Goal: Task Accomplishment & Management: Use online tool/utility

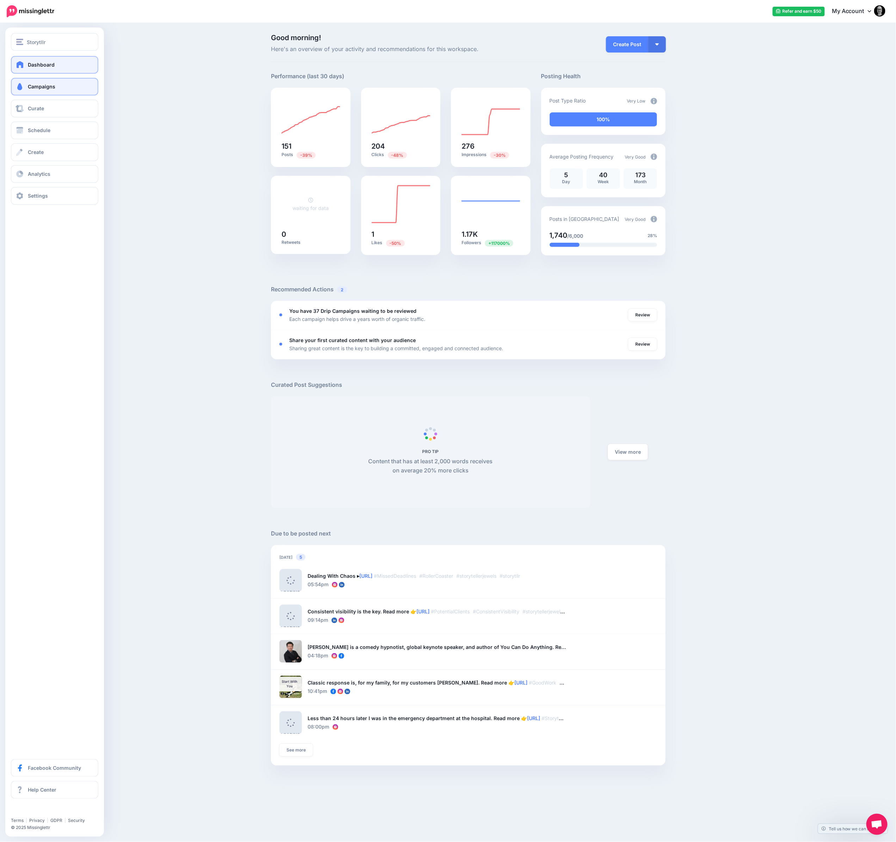
click at [43, 83] on span "Campaigns" at bounding box center [41, 86] width 27 height 6
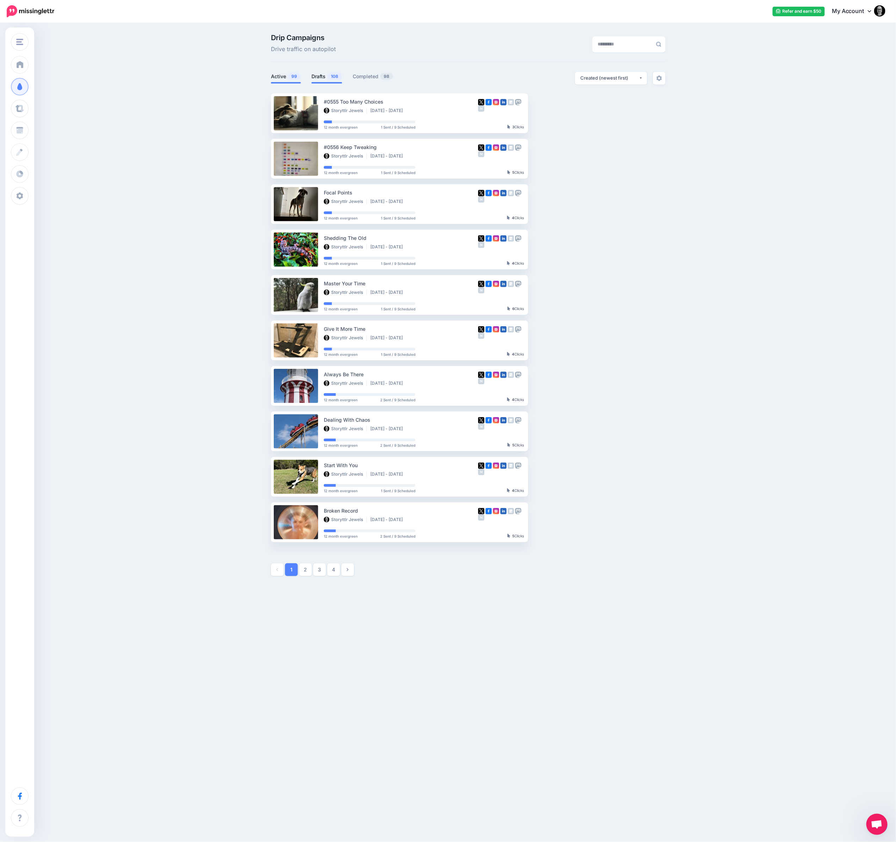
click at [317, 78] on link "Drafts 108" at bounding box center [326, 76] width 31 height 8
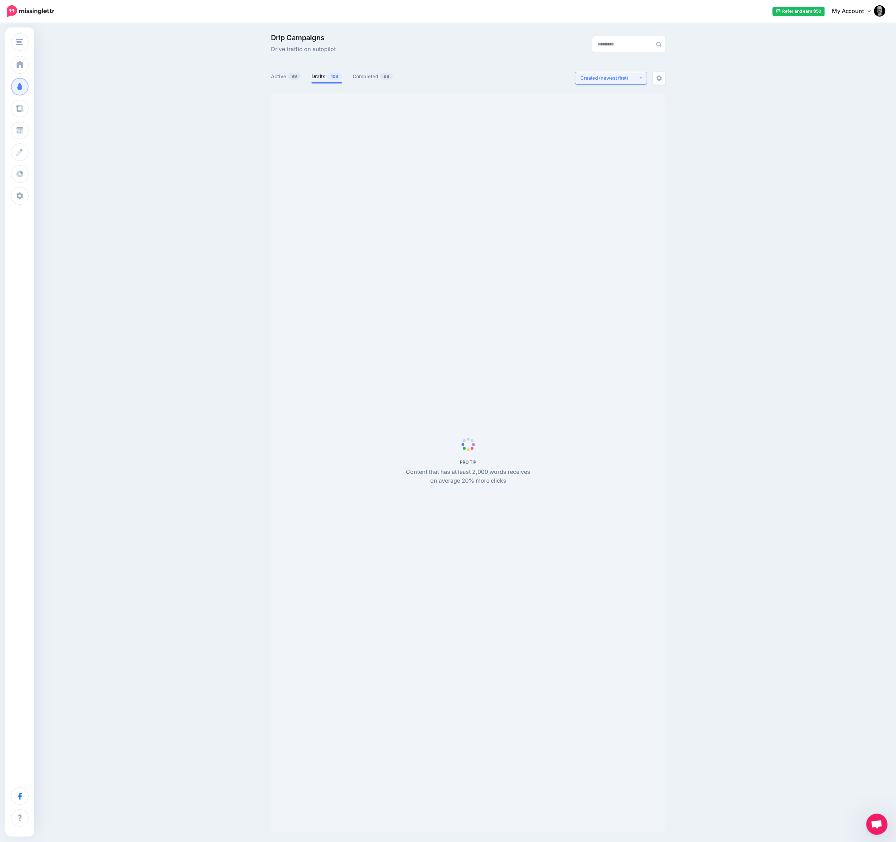
click at [610, 79] on div "Created (newest first)" at bounding box center [609, 78] width 58 height 7
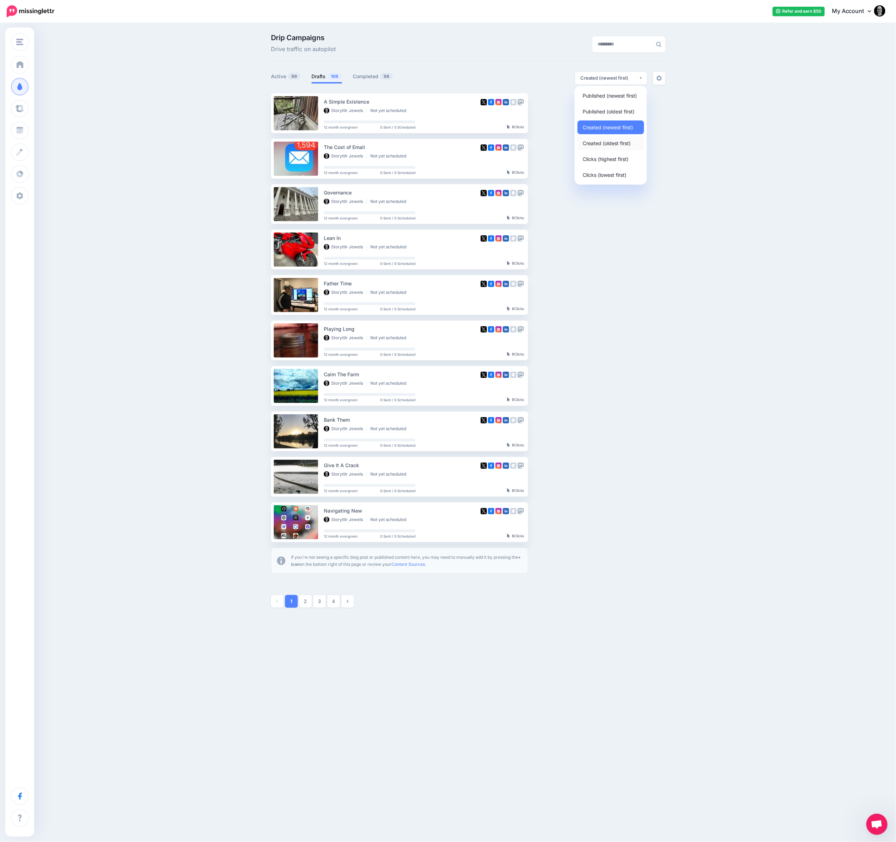
click at [602, 138] on link "Created (oldest first)" at bounding box center [610, 143] width 67 height 14
select select "**********"
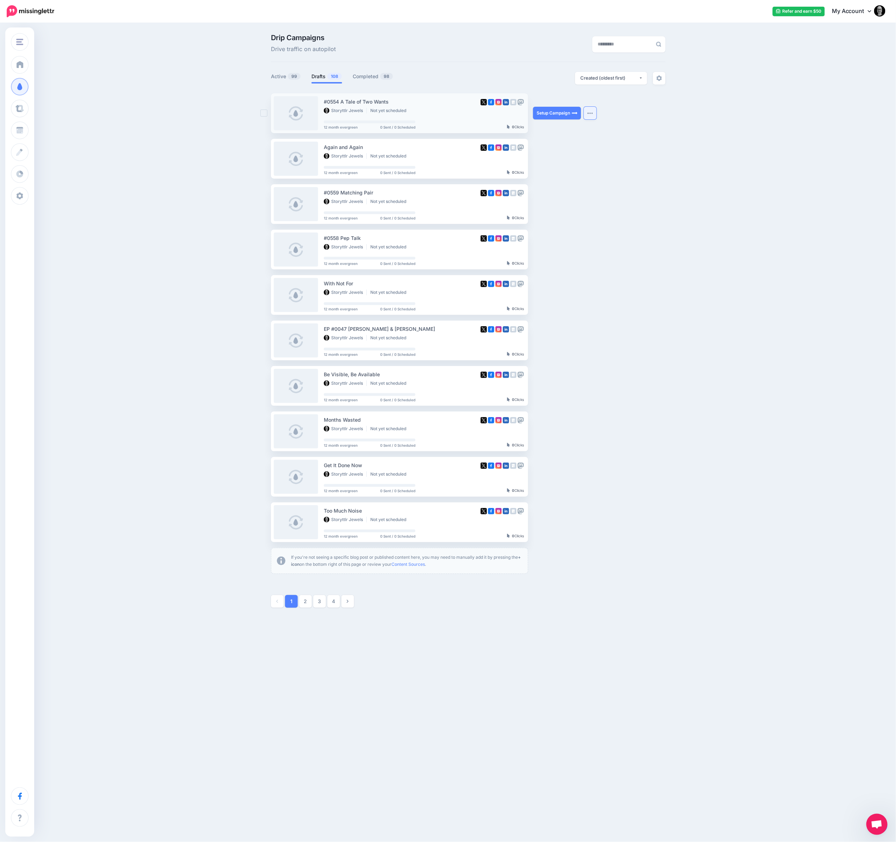
click at [591, 117] on button "button" at bounding box center [590, 113] width 13 height 13
click at [570, 133] on link "Generate Campaign" at bounding box center [551, 131] width 82 height 14
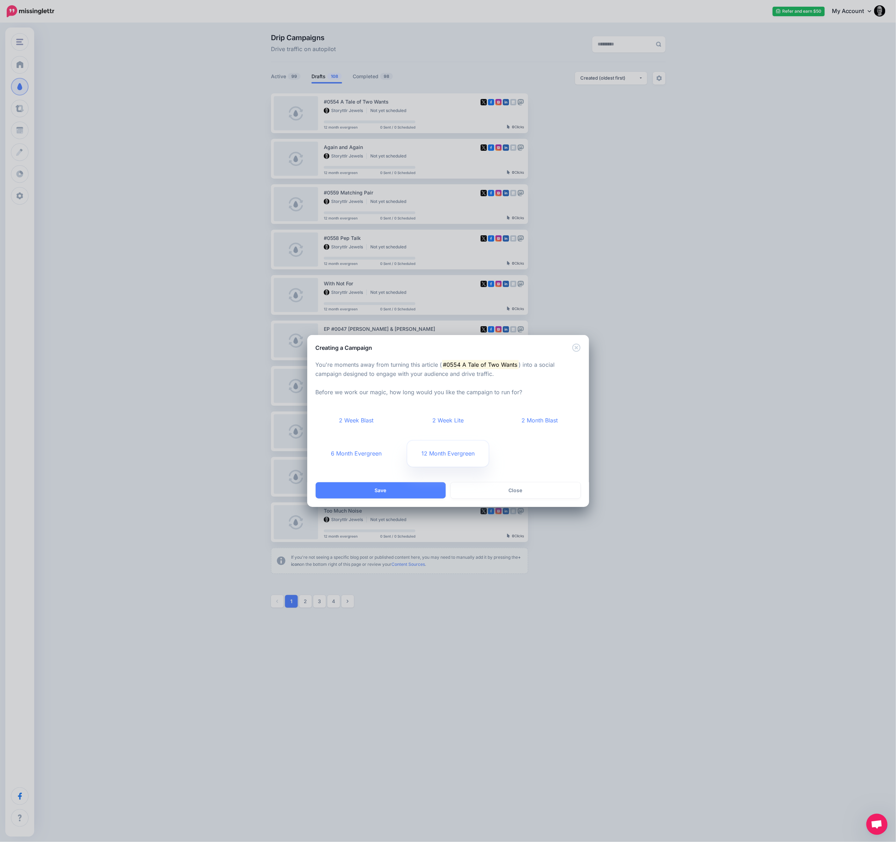
click at [440, 453] on link "12 Month Evergreen" at bounding box center [447, 454] width 81 height 26
click at [405, 487] on button "Save" at bounding box center [381, 490] width 130 height 16
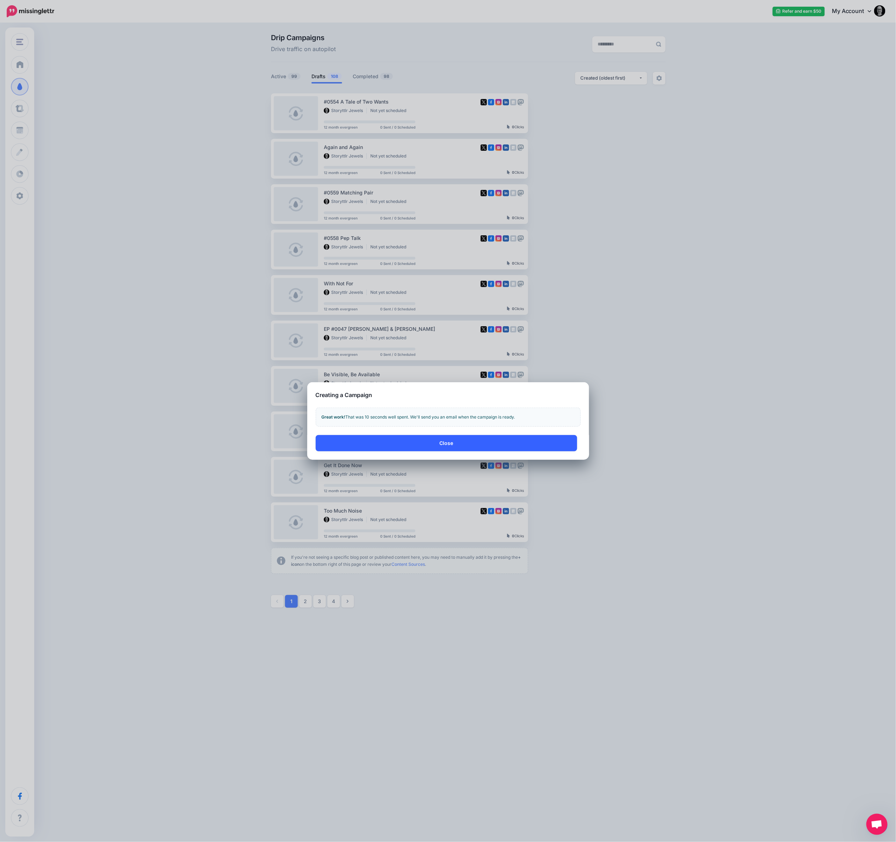
click at [504, 449] on button "Close" at bounding box center [446, 443] width 261 height 16
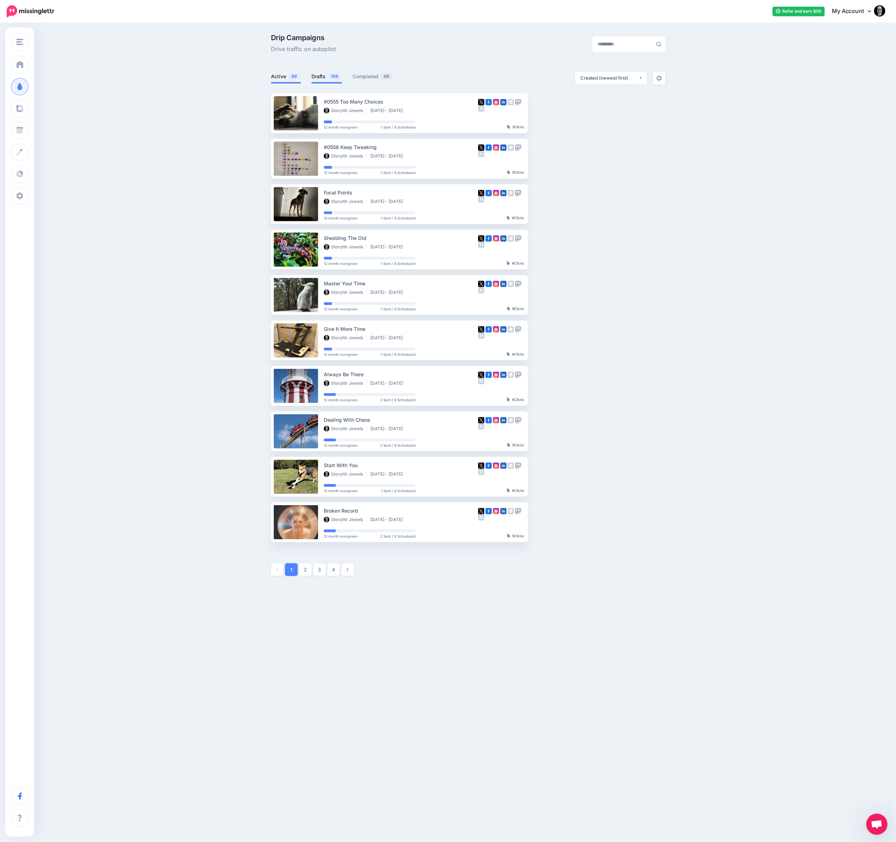
click at [323, 74] on link "Drafts 108" at bounding box center [326, 76] width 31 height 8
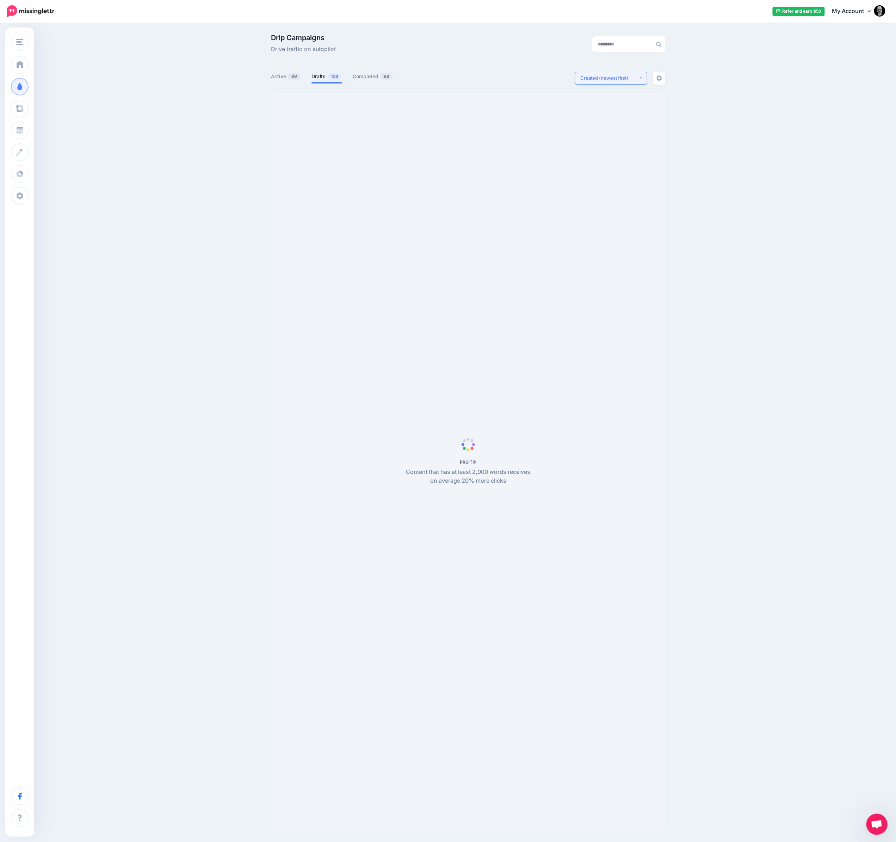
click at [602, 81] on div "Created (newest first)" at bounding box center [609, 78] width 58 height 7
click at [607, 144] on span "Created (oldest first)" at bounding box center [607, 143] width 48 height 8
select select "**********"
